Goal: Task Accomplishment & Management: Use online tool/utility

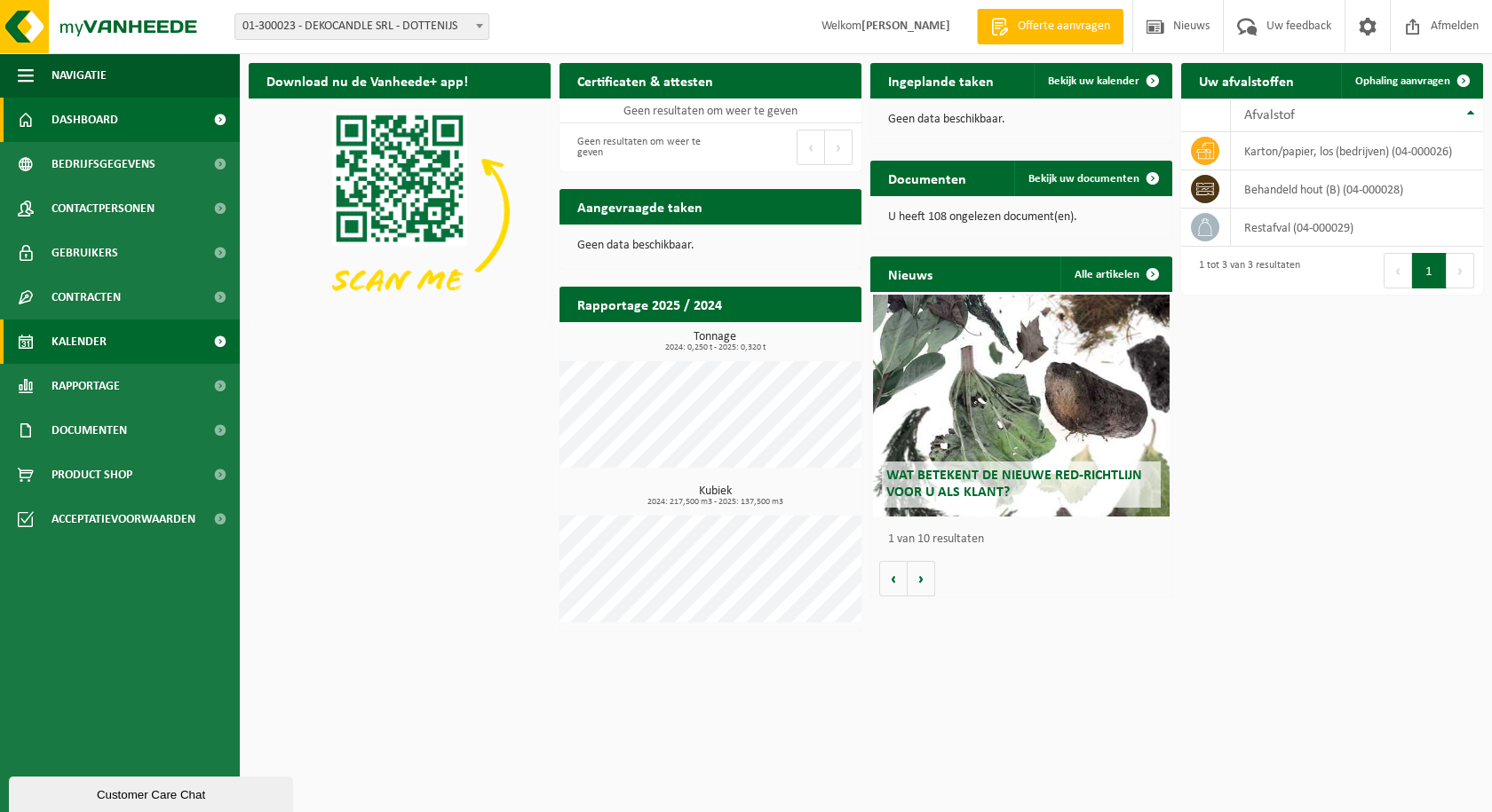
click at [95, 332] on span "Kalender" at bounding box center [79, 342] width 55 height 44
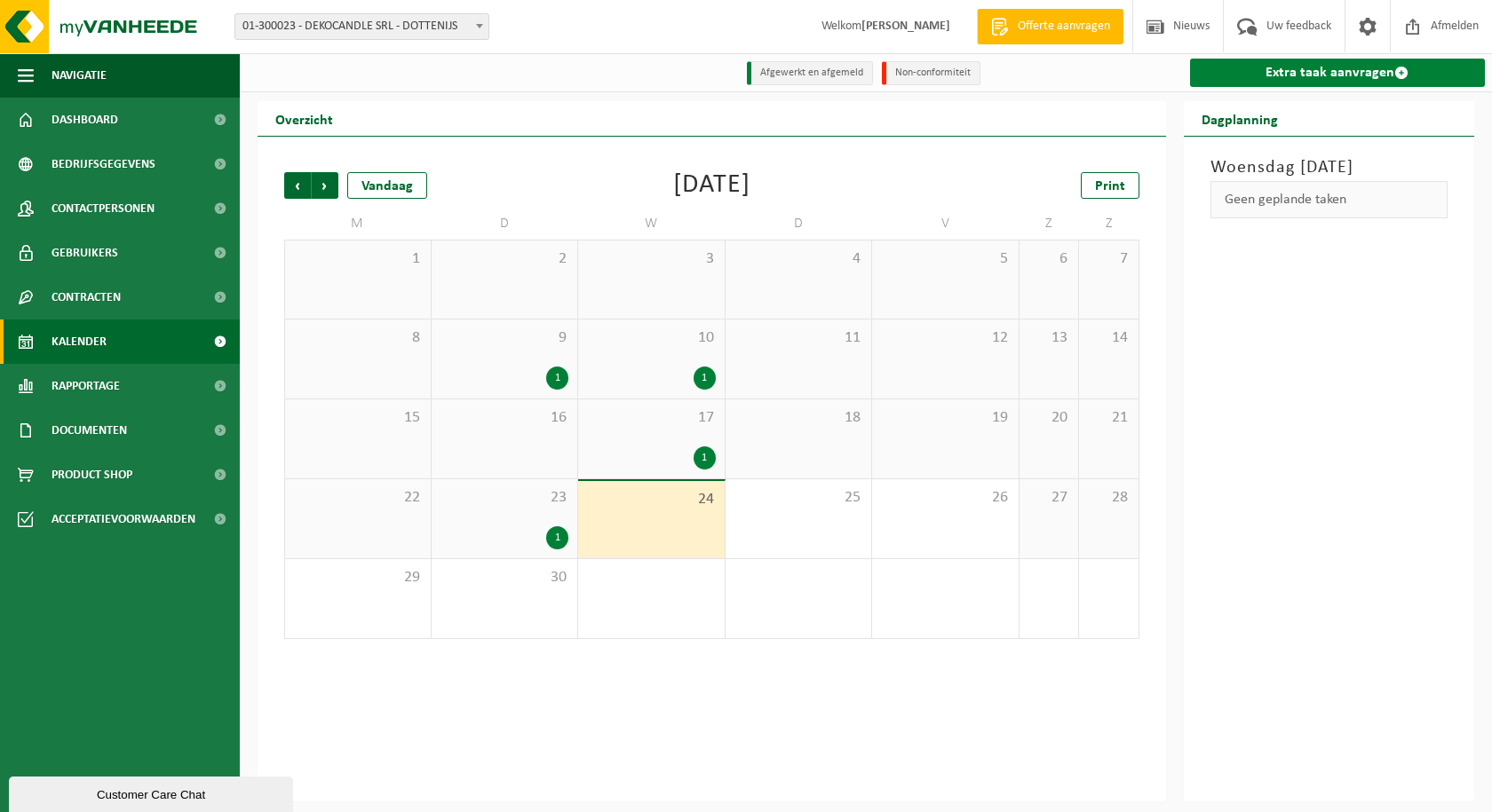
click at [1278, 85] on link "Extra taak aanvragen" at bounding box center [1338, 73] width 296 height 28
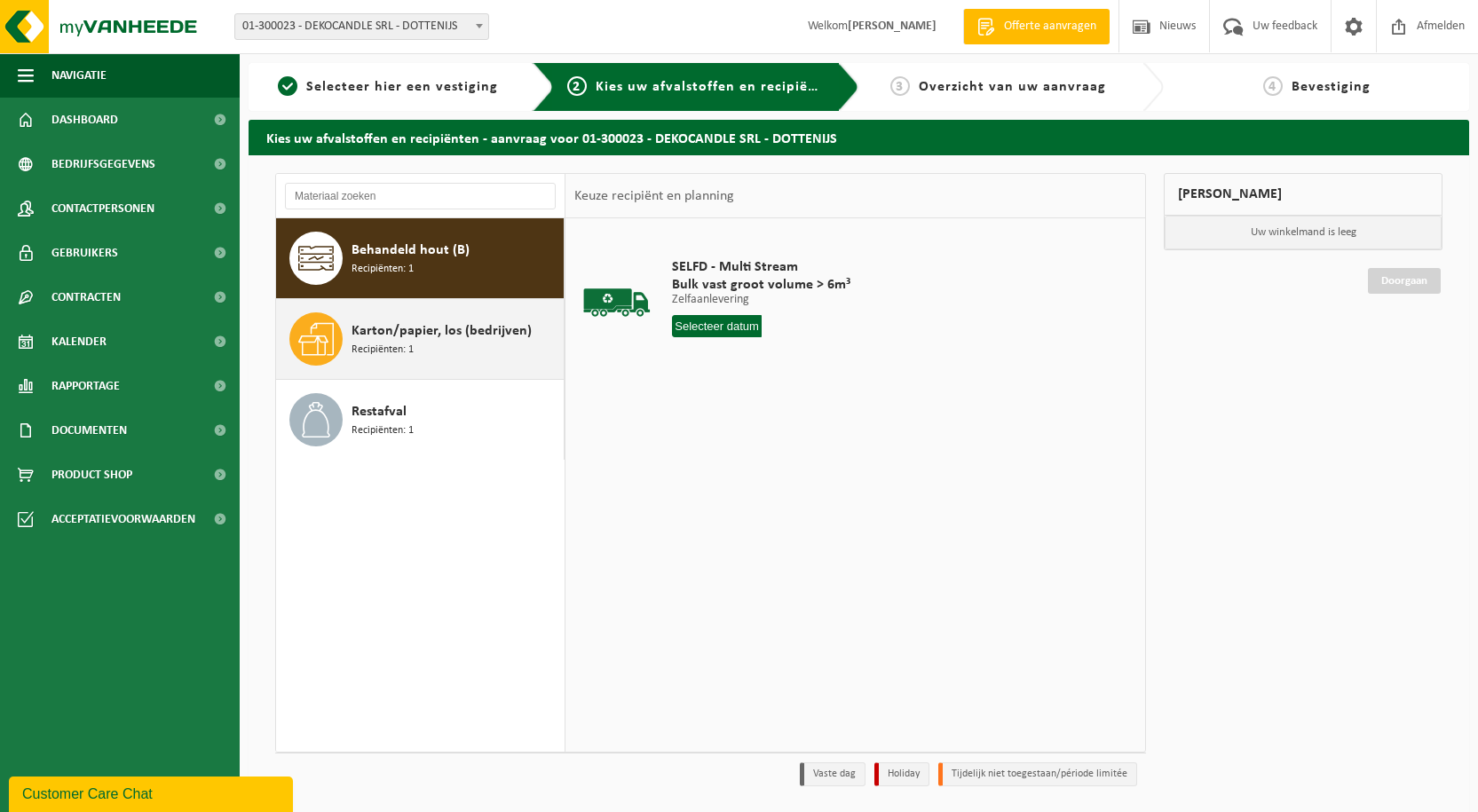
click at [389, 323] on span "Karton/papier, los (bedrijven)" at bounding box center [442, 331] width 180 height 21
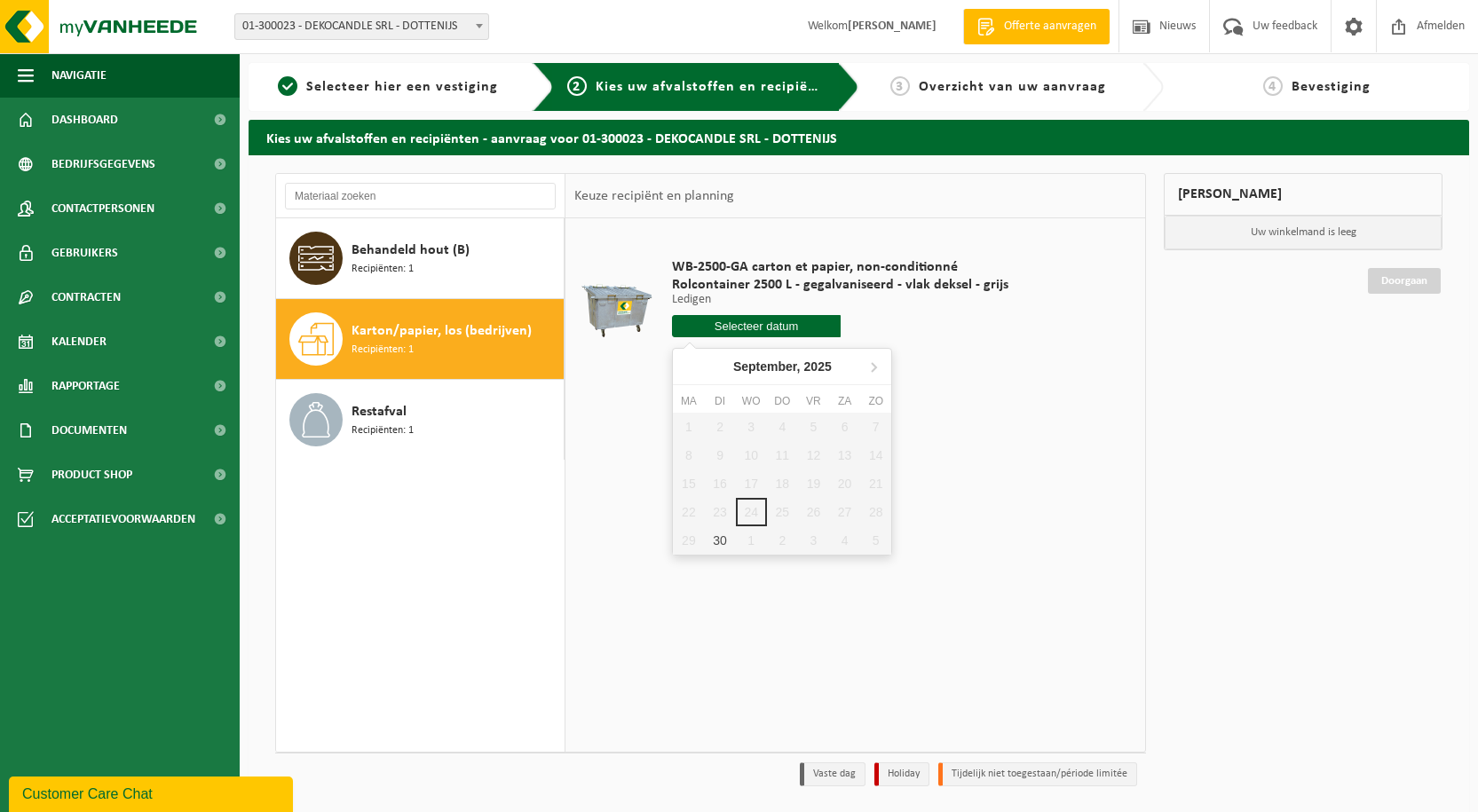
click at [764, 325] on input "text" at bounding box center [757, 326] width 169 height 22
click at [718, 542] on div "30" at bounding box center [719, 540] width 31 height 28
type input "Van 2025-09-30"
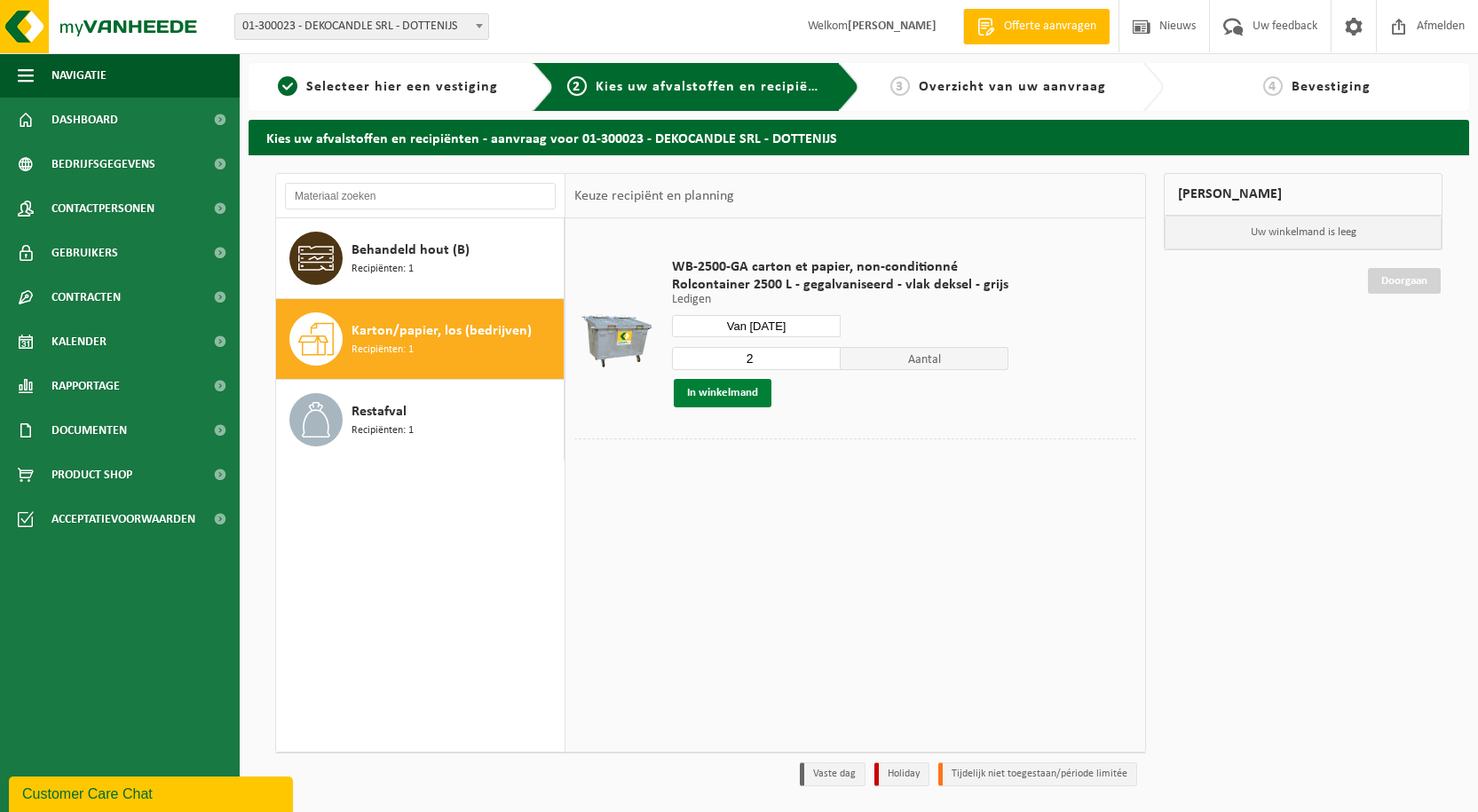
click at [741, 403] on button "In winkelmand" at bounding box center [723, 393] width 97 height 28
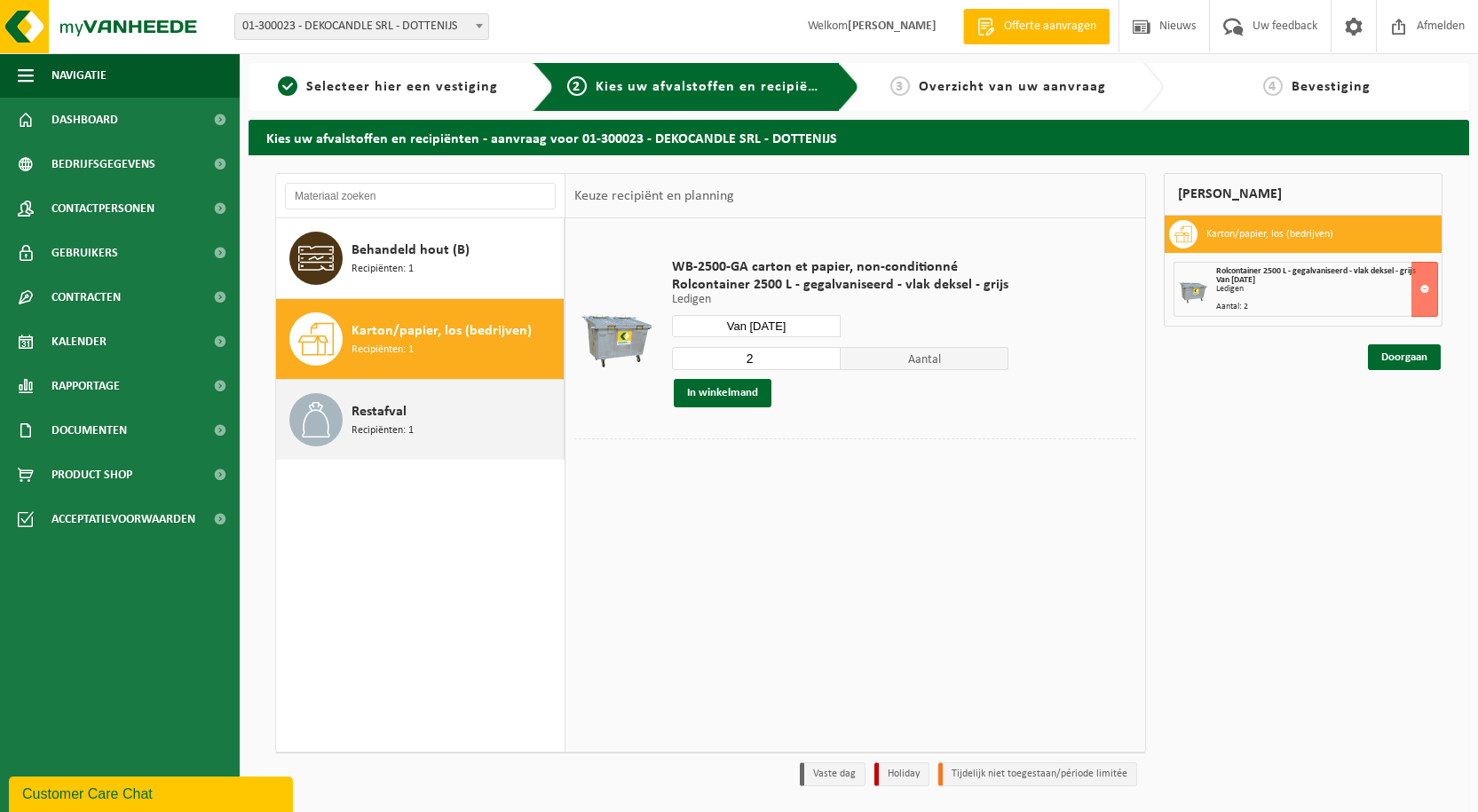
click at [413, 422] on div "Restafval Recipiënten: 1" at bounding box center [456, 420] width 208 height 53
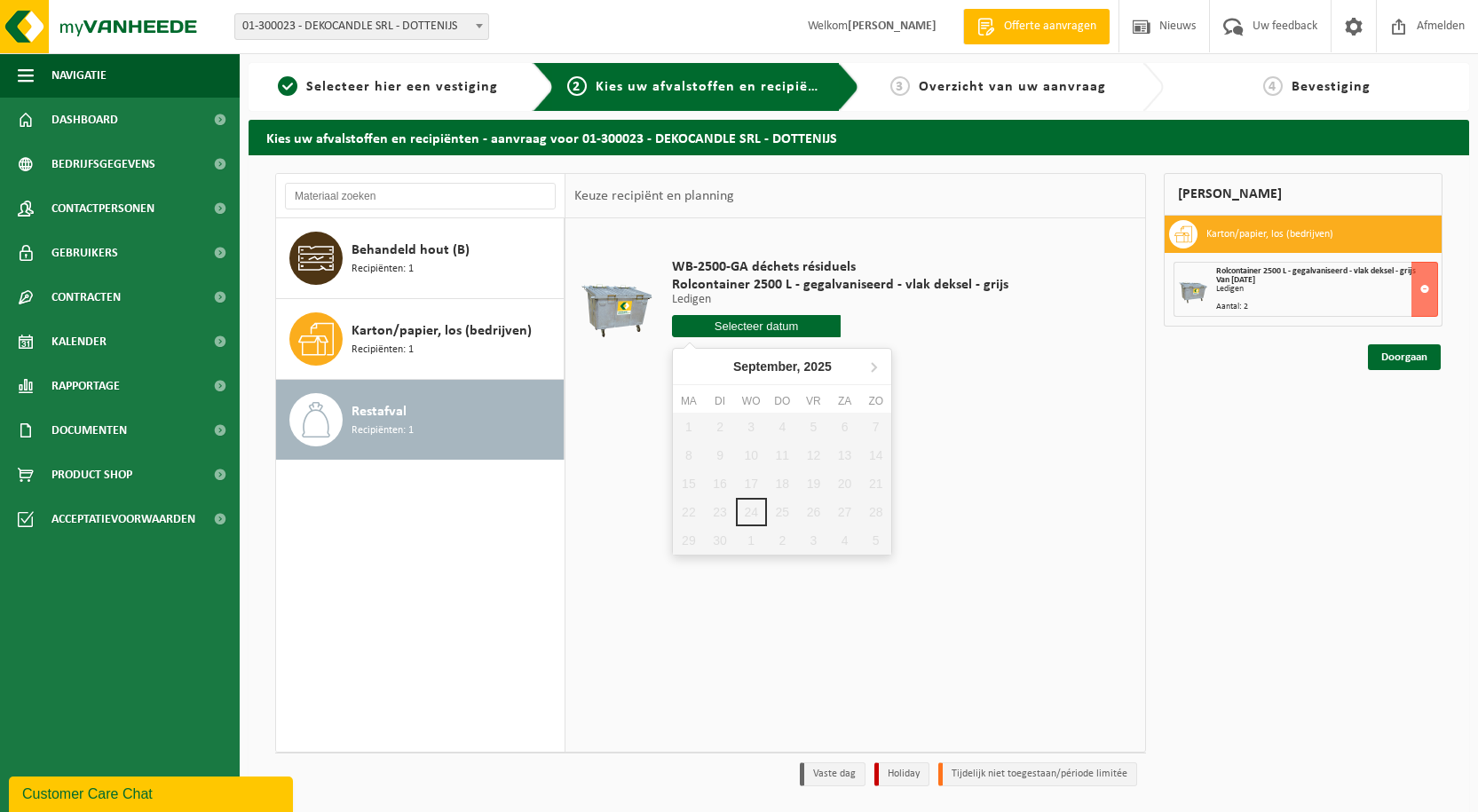
click at [764, 330] on input "text" at bounding box center [757, 326] width 169 height 22
click at [773, 323] on input "text" at bounding box center [757, 326] width 169 height 22
click at [937, 377] on td "WB-2500-GA déchets résiduels Rolcontainer 2500 L - gegalvaniseerd - vlak deksel…" at bounding box center [897, 301] width 478 height 150
click at [752, 328] on input "text" at bounding box center [757, 326] width 169 height 22
click at [370, 410] on span "Restafval" at bounding box center [379, 412] width 55 height 21
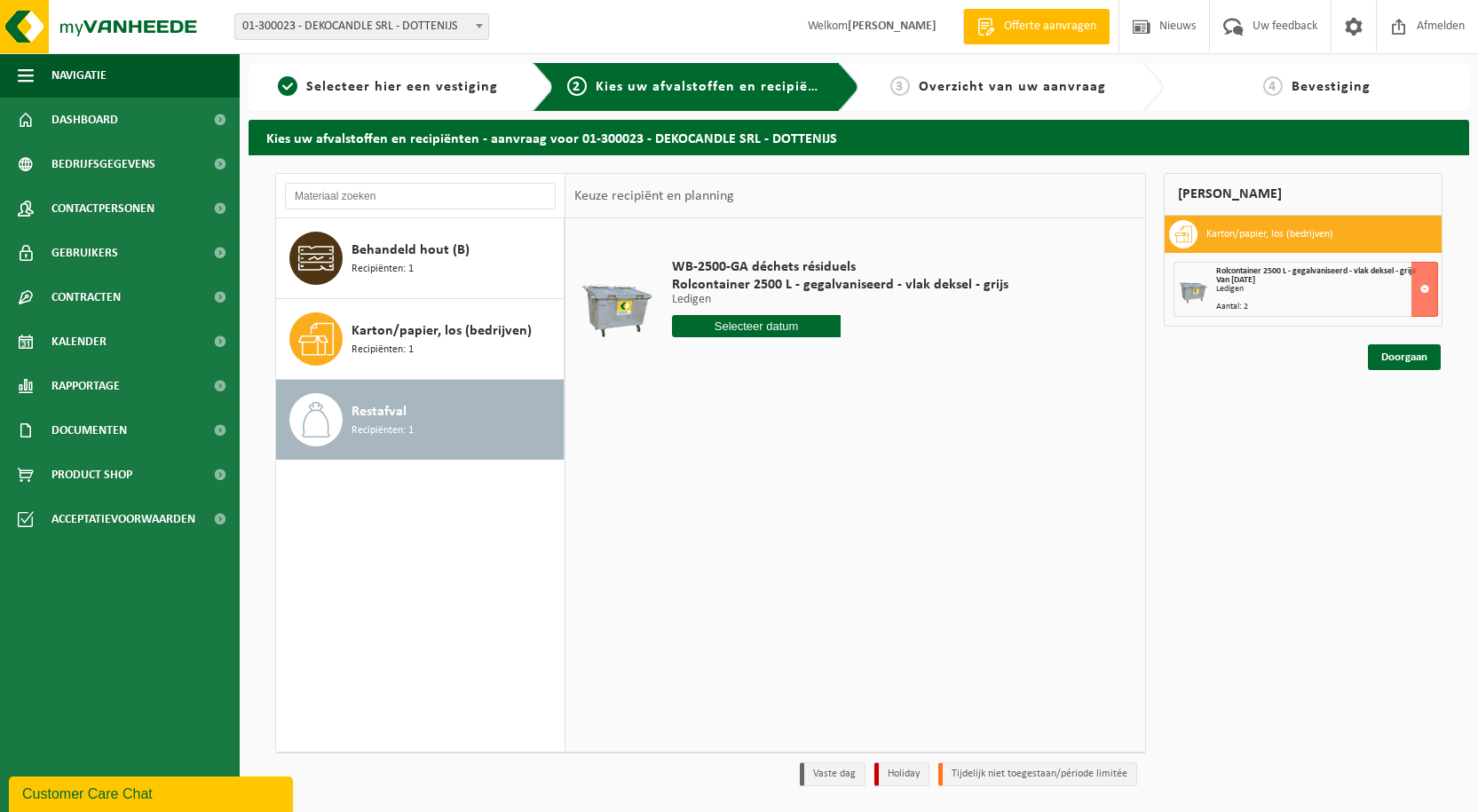
click at [381, 410] on span "Restafval" at bounding box center [379, 412] width 55 height 21
click at [773, 337] on div "WB-2500-GA déchets résiduels Rolcontainer 2500 L - gegalvaniseerd - vlak deksel…" at bounding box center [841, 302] width 355 height 123
click at [773, 332] on input "text" at bounding box center [757, 326] width 169 height 22
click at [742, 529] on div "1" at bounding box center [751, 540] width 31 height 28
type input "Van 2025-10-01"
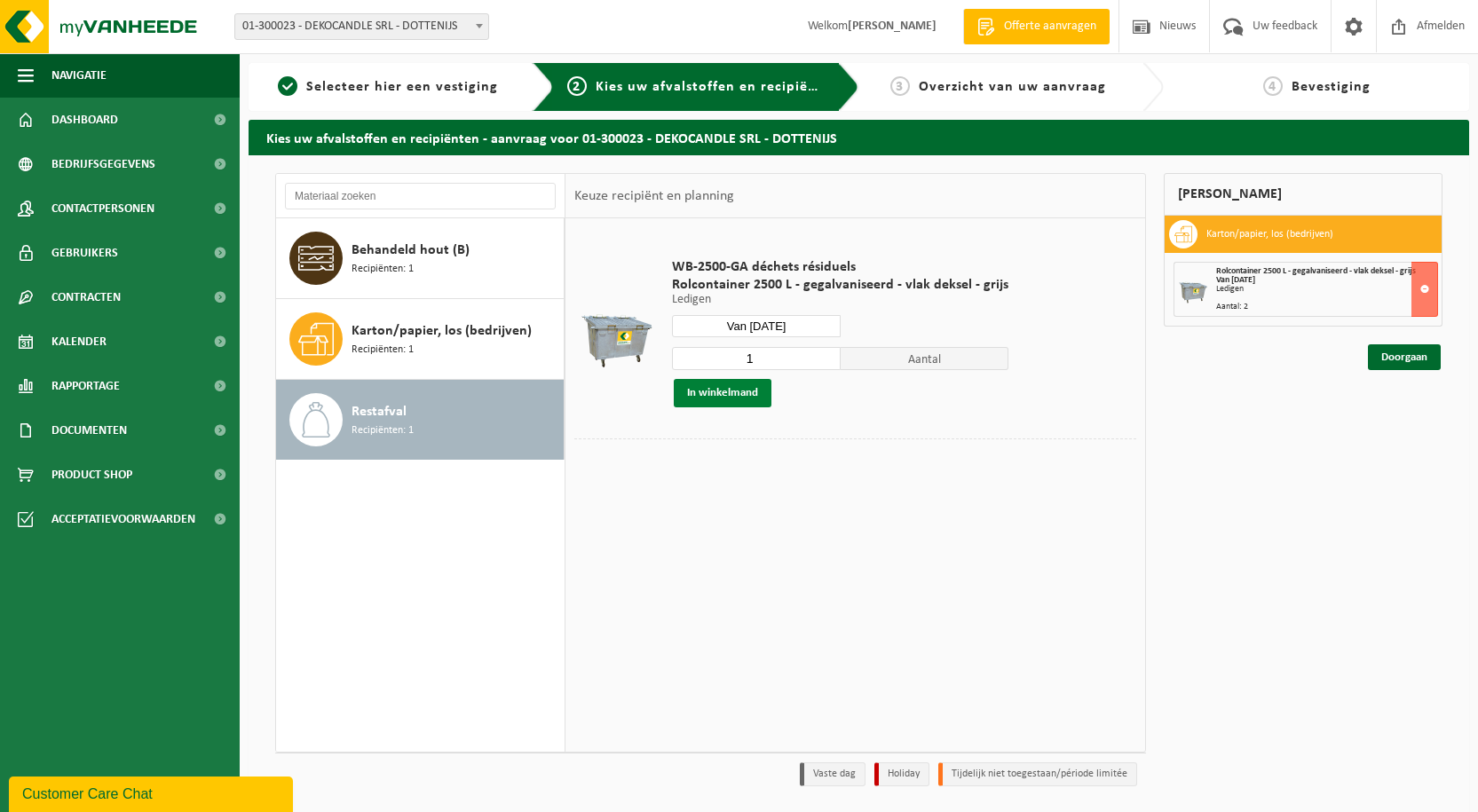
click at [744, 396] on button "In winkelmand" at bounding box center [723, 393] width 97 height 28
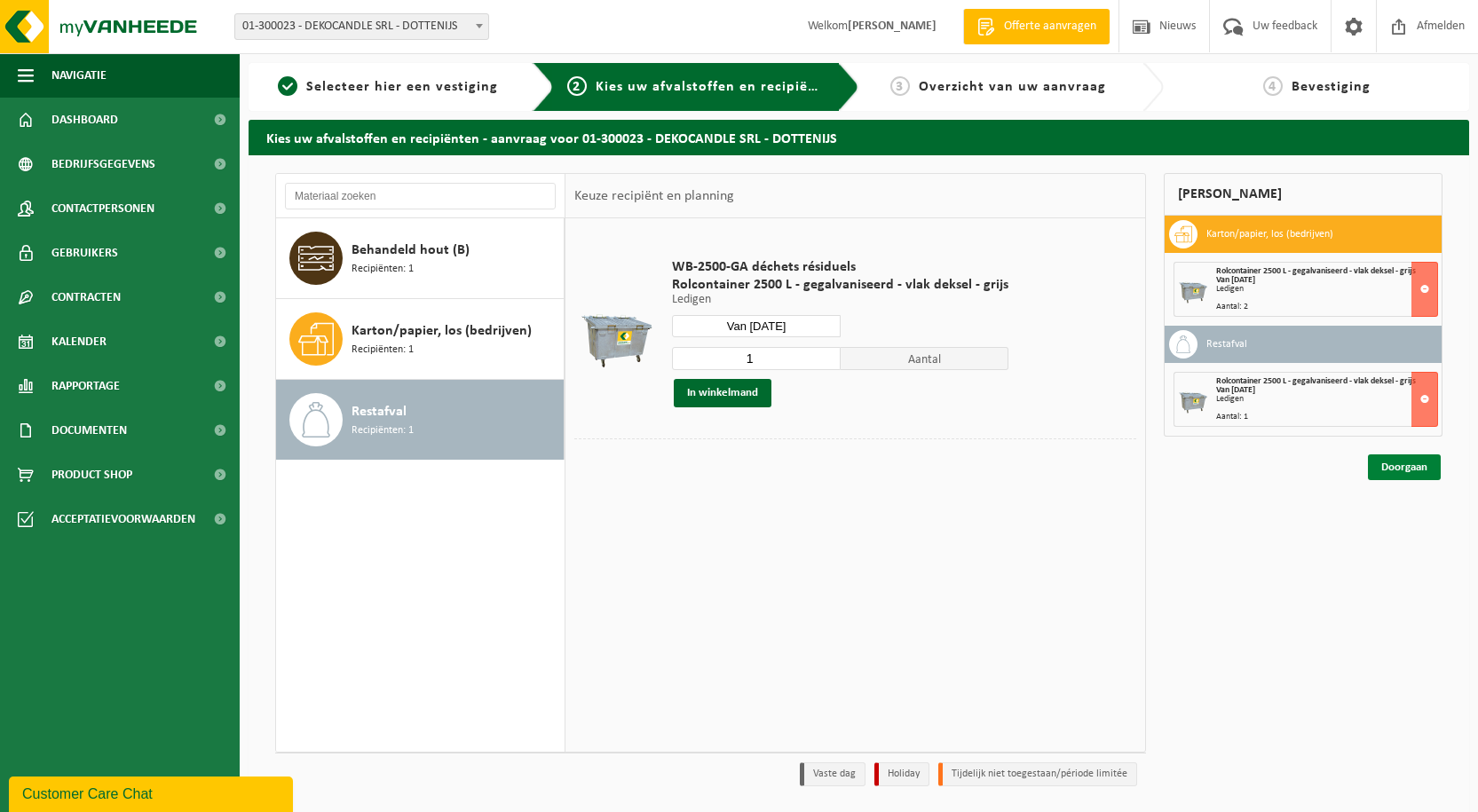
click at [1378, 463] on link "Doorgaan" at bounding box center [1404, 468] width 73 height 26
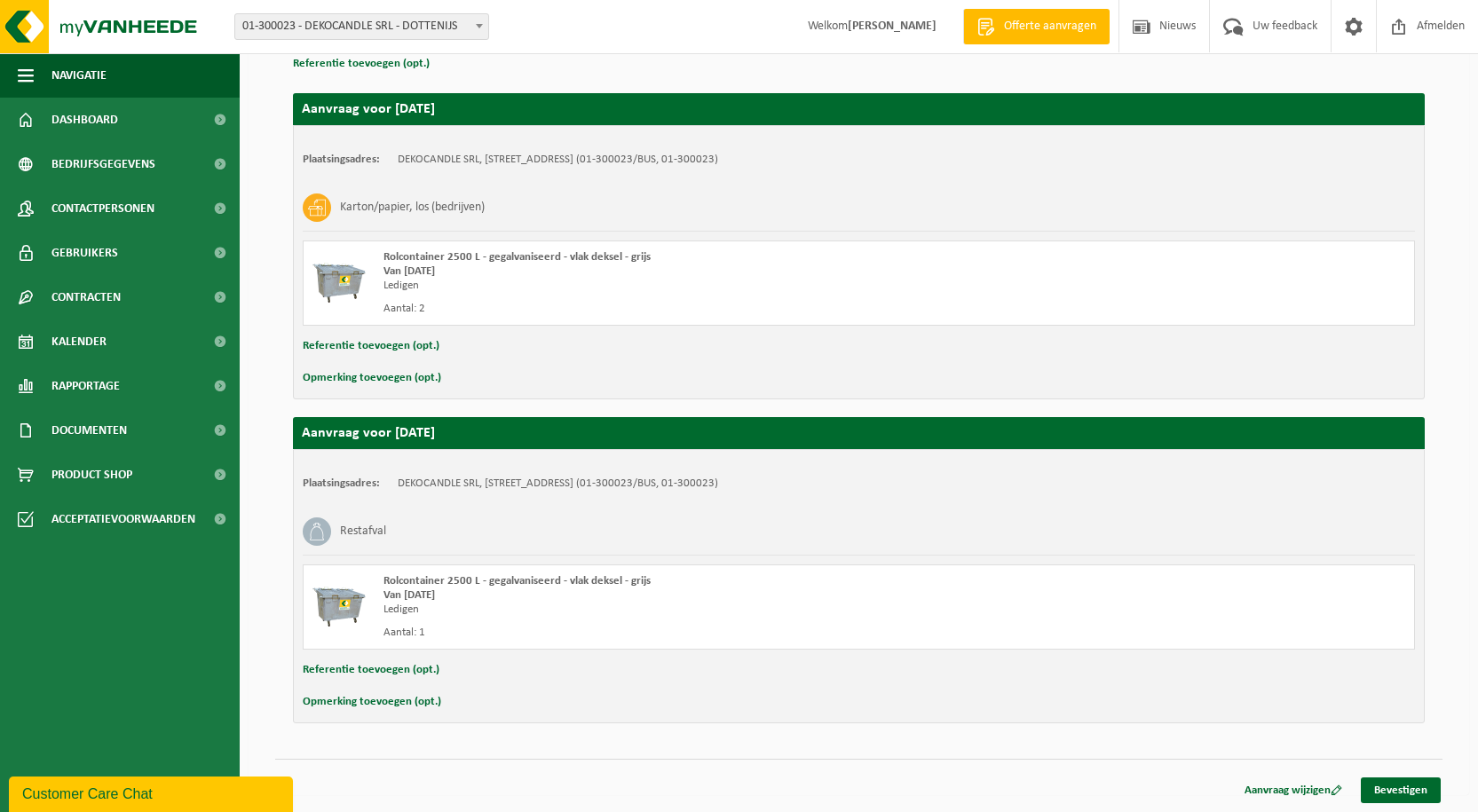
scroll to position [181, 0]
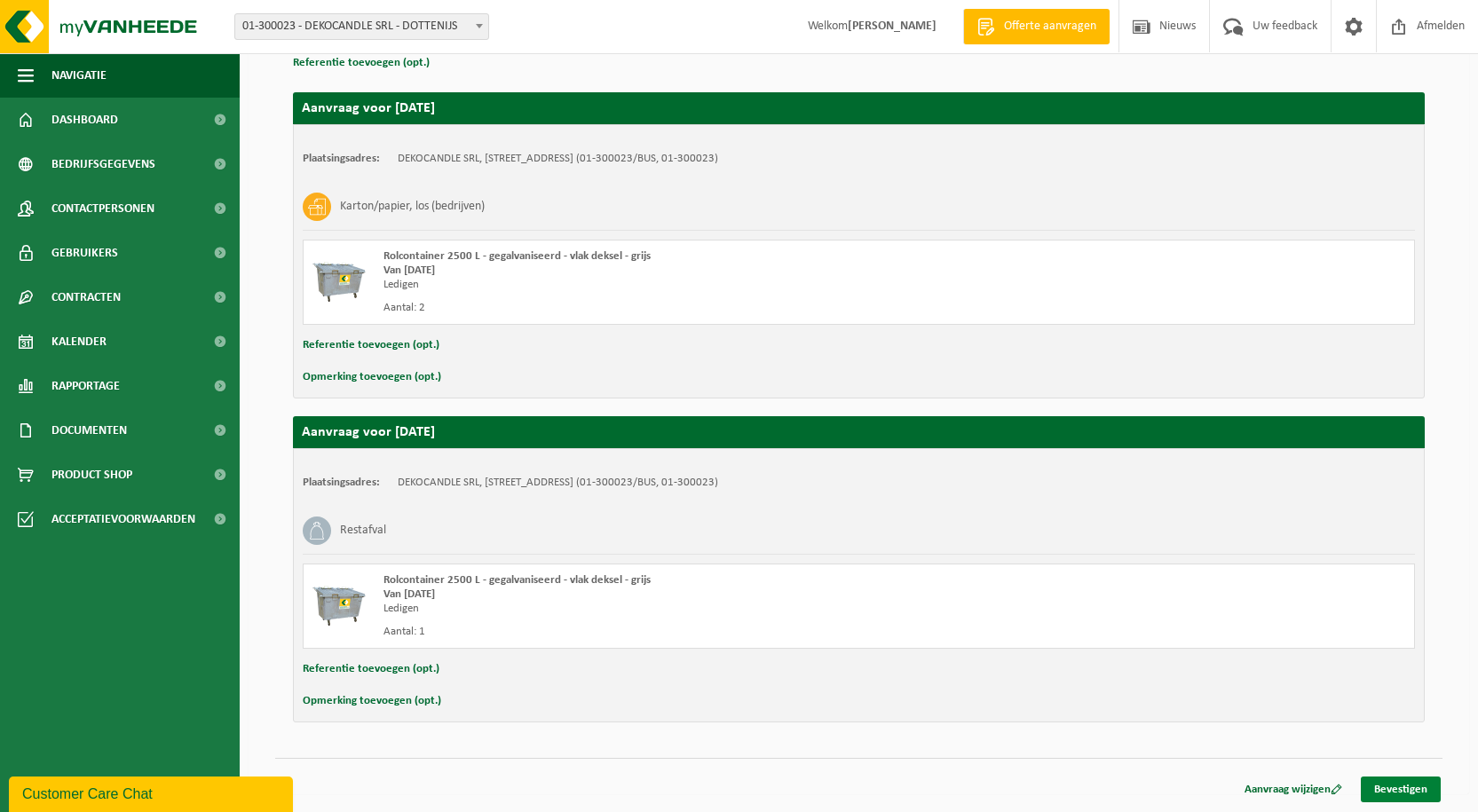
click at [1388, 782] on link "Bevestigen" at bounding box center [1401, 790] width 80 height 26
